Goal: Contribute content: Contribute content

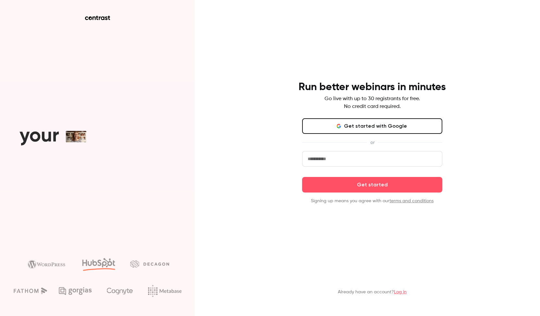
click at [351, 127] on button "Get started with Google" at bounding box center [372, 126] width 140 height 16
click at [337, 159] on input "email" at bounding box center [372, 159] width 140 height 16
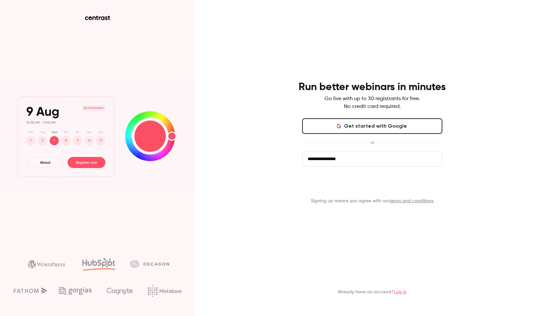
type input "**********"
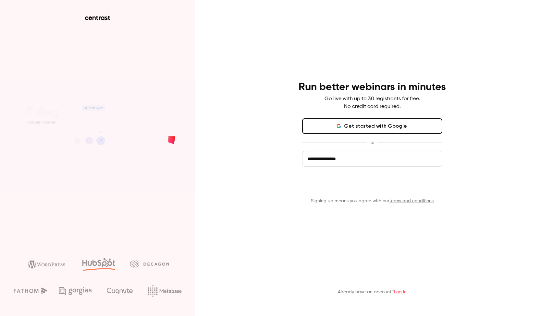
click at [330, 190] on button "Get started" at bounding box center [372, 185] width 140 height 16
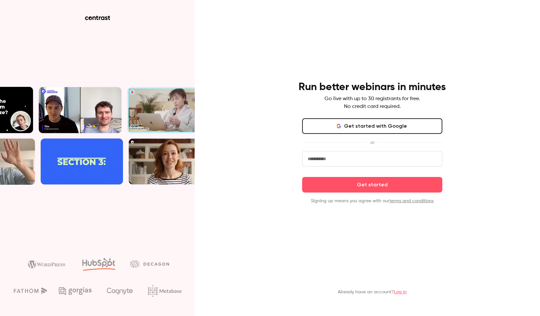
drag, startPoint x: 335, startPoint y: 126, endPoint x: 316, endPoint y: 115, distance: 21.2
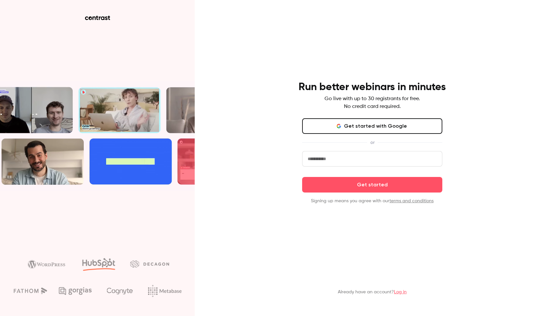
click at [316, 115] on div "Run better webinars in minutes Go live with up to 30 registrants for free. No c…" at bounding box center [372, 143] width 169 height 124
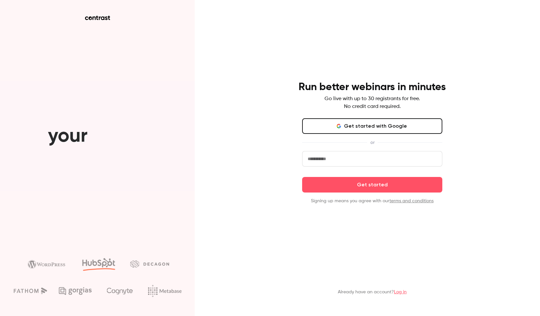
click at [318, 119] on button "Get started with Google" at bounding box center [372, 126] width 140 height 16
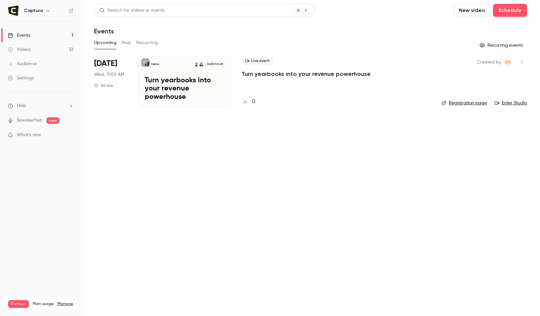
click at [55, 49] on link "Videos 32" at bounding box center [40, 49] width 81 height 14
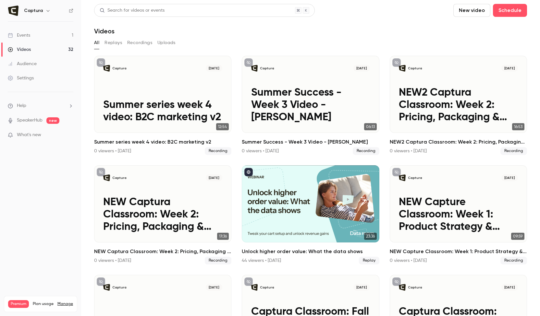
click at [289, 42] on div "All Replays Recordings Uploads" at bounding box center [310, 43] width 433 height 10
click at [299, 47] on div "All Replays Recordings Uploads" at bounding box center [310, 43] width 433 height 10
click at [139, 42] on button "Recordings" at bounding box center [139, 43] width 25 height 10
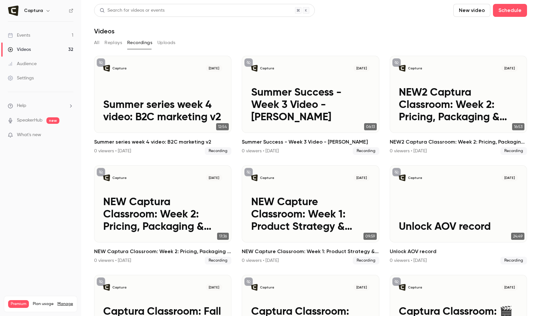
click at [164, 42] on button "Uploads" at bounding box center [166, 43] width 18 height 10
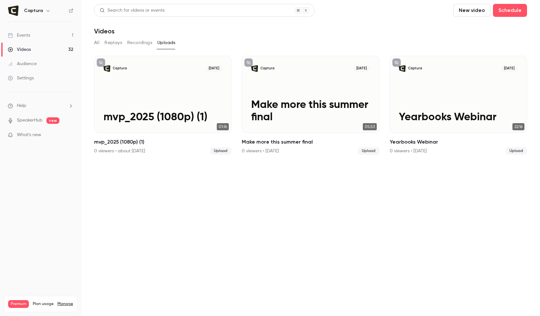
click at [121, 43] on button "Replays" at bounding box center [113, 43] width 18 height 10
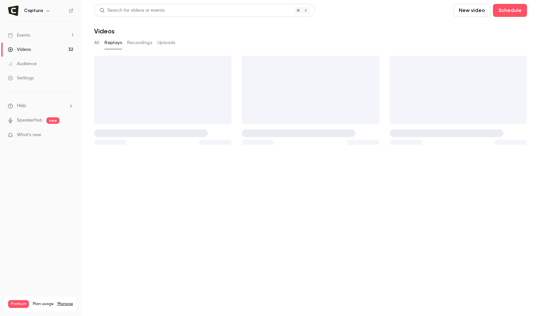
click at [104, 43] on div "All Replays Recordings Uploads" at bounding box center [310, 43] width 433 height 10
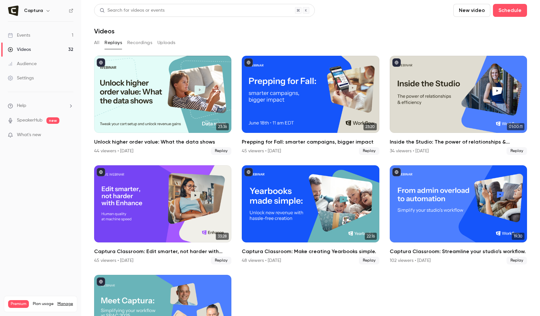
click at [92, 42] on main "Search for videos or events New video Schedule Videos All Replays Recordings Up…" at bounding box center [310, 158] width 459 height 316
drag, startPoint x: 92, startPoint y: 42, endPoint x: 95, endPoint y: 39, distance: 4.2
click at [95, 39] on button "All" at bounding box center [96, 43] width 5 height 10
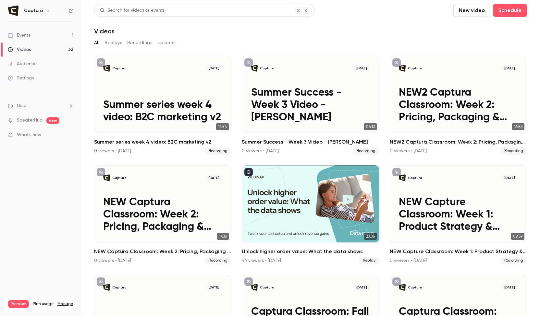
click at [93, 43] on main "Search for videos or events New video Schedule Videos All Replays Recordings Up…" at bounding box center [310, 158] width 459 height 316
click at [69, 51] on link "Videos 32" at bounding box center [40, 49] width 81 height 14
click at [58, 30] on link "Events 1" at bounding box center [40, 35] width 81 height 14
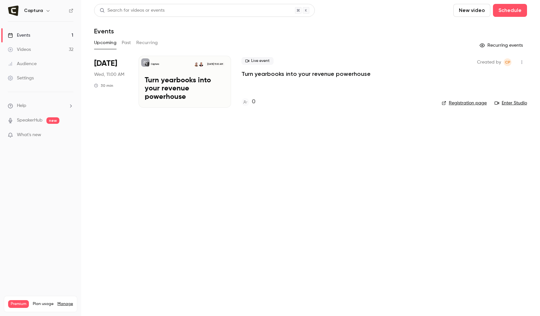
click at [44, 11] on button "button" at bounding box center [48, 11] width 8 height 8
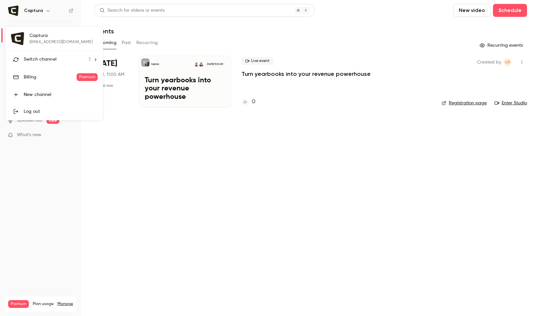
click at [43, 9] on div at bounding box center [270, 158] width 540 height 316
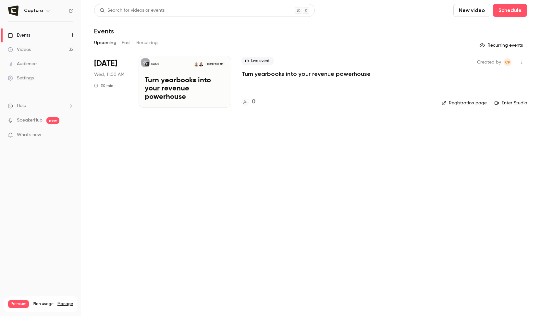
click at [54, 52] on link "Videos 32" at bounding box center [40, 49] width 81 height 14
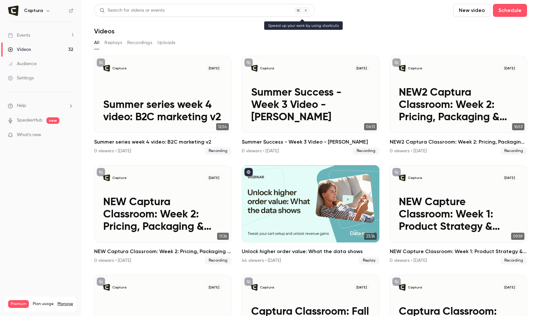
click at [168, 13] on div "Search for videos or events" at bounding box center [204, 10] width 220 height 13
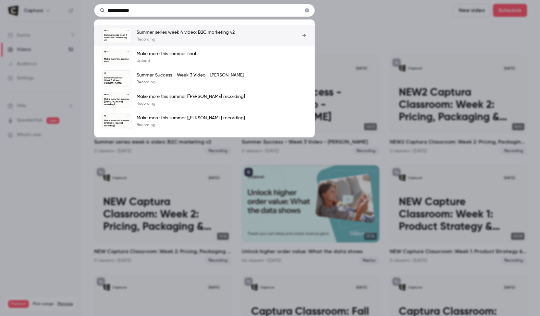
type input "**********"
click at [316, 35] on div "**********" at bounding box center [270, 158] width 540 height 316
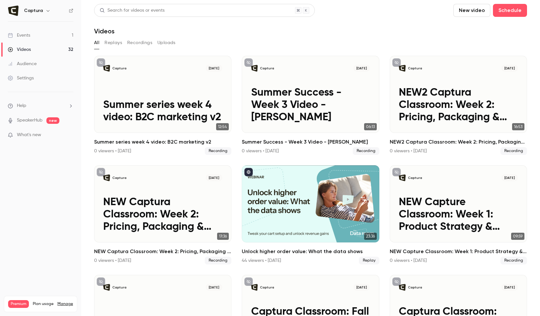
click at [465, 13] on button "New video" at bounding box center [471, 10] width 37 height 13
click at [465, 13] on div at bounding box center [270, 158] width 540 height 316
click at [467, 13] on button "New video" at bounding box center [471, 10] width 37 height 13
click at [409, 33] on div at bounding box center [270, 158] width 540 height 316
click at [34, 120] on link "SpeakerHub" at bounding box center [30, 120] width 26 height 7
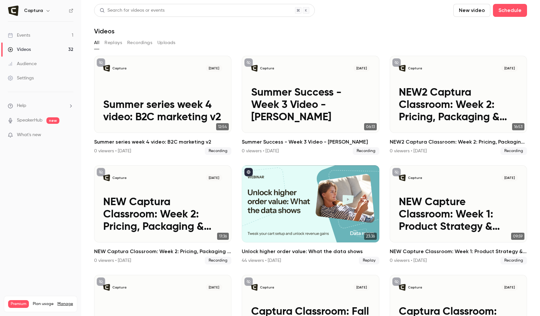
click at [39, 198] on nav "Captura Events 1 Videos 32 Audience Settings Help SpeakerHub new What's new Pre…" at bounding box center [40, 158] width 81 height 316
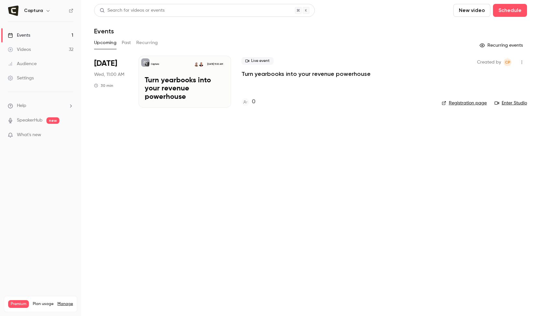
click at [478, 12] on button "New video" at bounding box center [471, 10] width 37 height 13
click at [471, 26] on div "Record" at bounding box center [495, 28] width 49 height 6
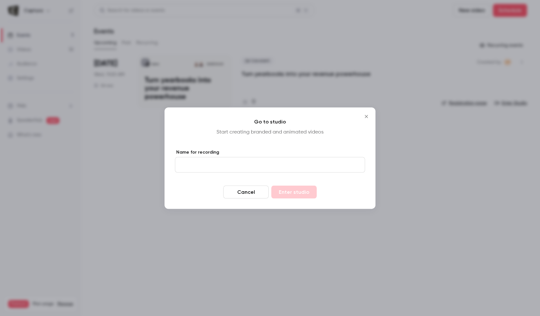
click at [303, 162] on input "Name for recording" at bounding box center [270, 165] width 190 height 16
type input "*"
type input "**********"
click at [300, 195] on button "Enter studio" at bounding box center [293, 191] width 45 height 13
